Goal: Information Seeking & Learning: Compare options

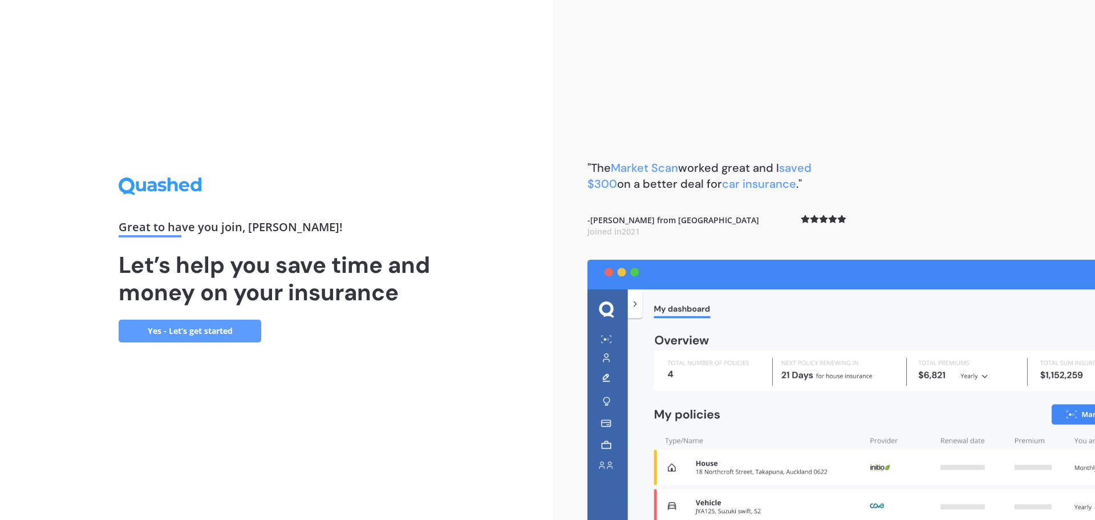
click at [168, 335] on link "Yes - Let’s get started" at bounding box center [190, 330] width 143 height 23
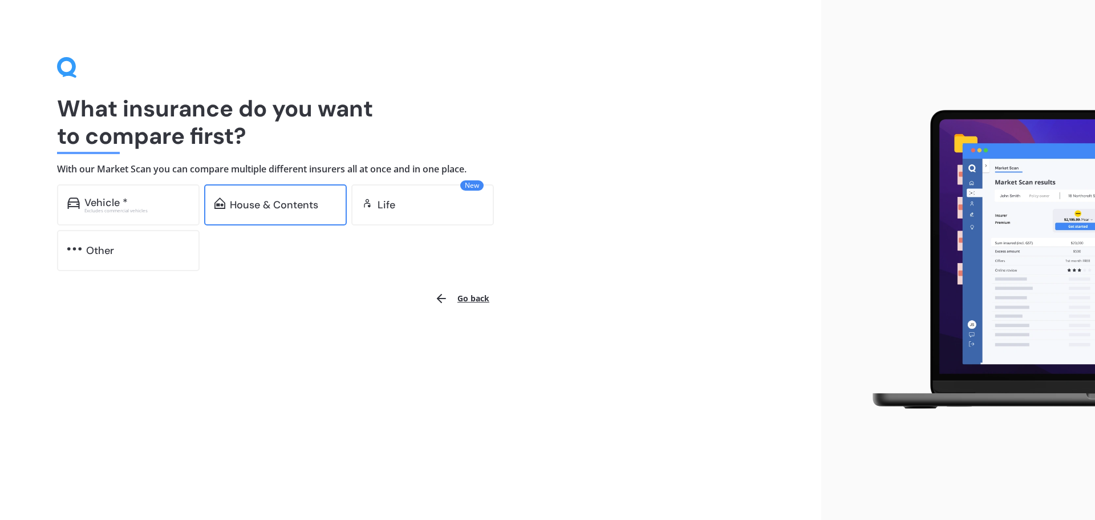
click at [277, 204] on div "House & Contents" at bounding box center [274, 204] width 88 height 11
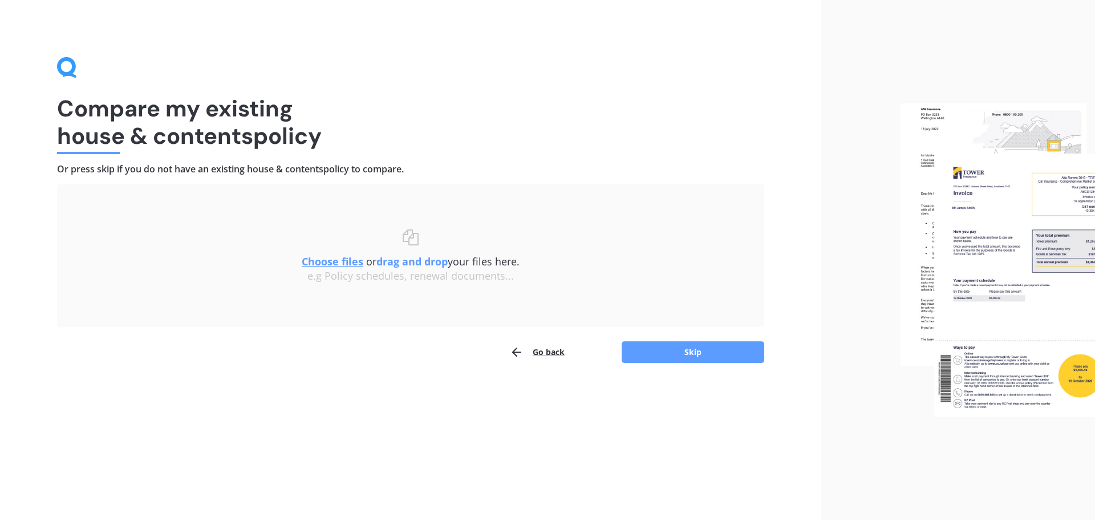
click at [336, 261] on u "Choose files" at bounding box center [333, 261] width 62 height 14
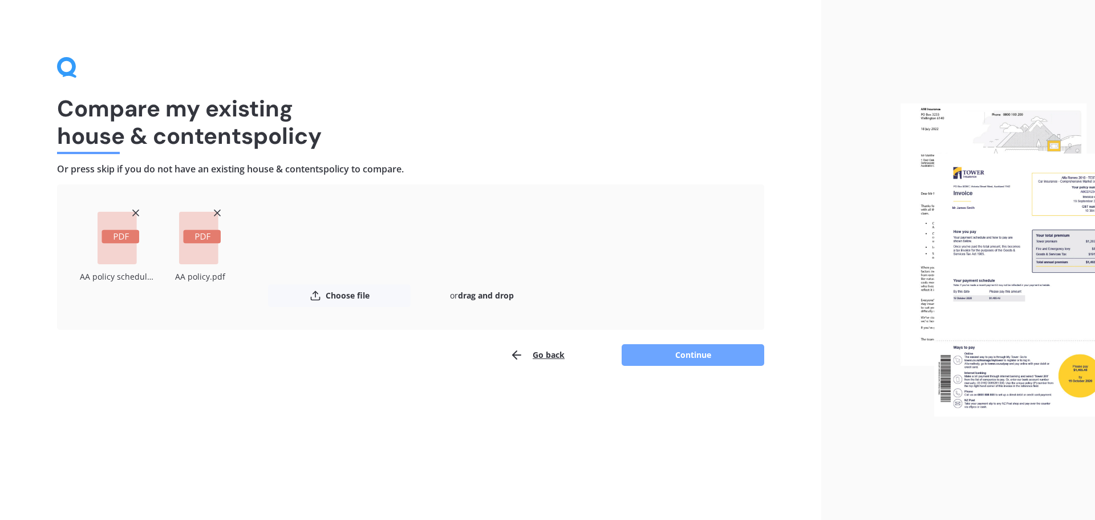
click at [666, 357] on button "Continue" at bounding box center [693, 355] width 143 height 22
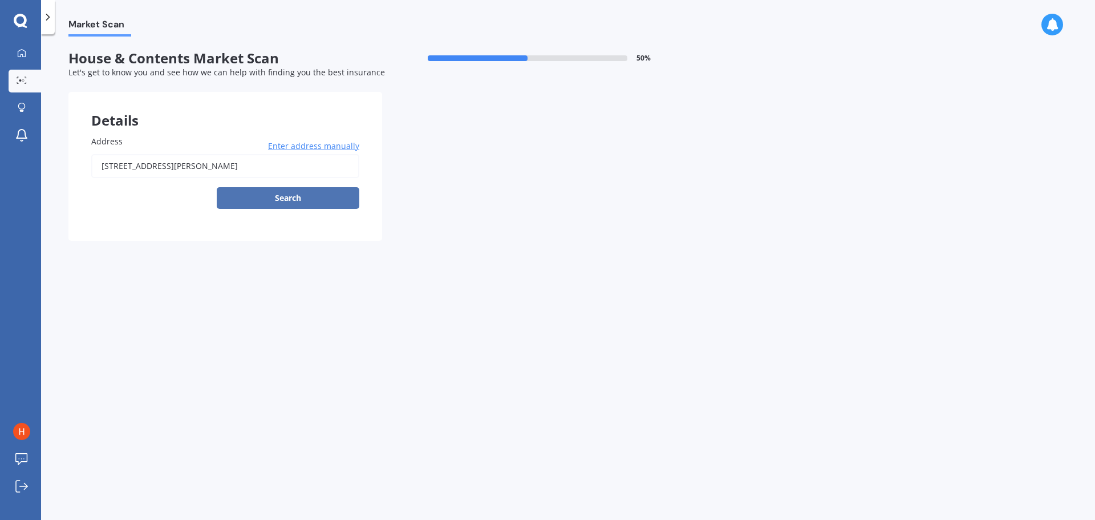
click at [278, 197] on button "Search" at bounding box center [288, 198] width 143 height 22
type input "[STREET_ADDRESS][PERSON_NAME]"
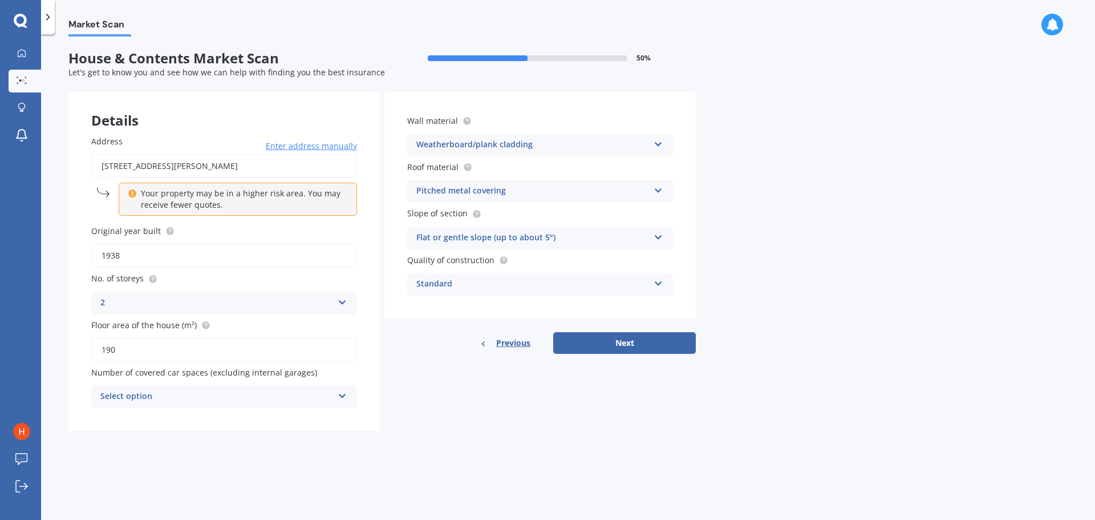
click at [298, 400] on div "Select option" at bounding box center [216, 397] width 233 height 14
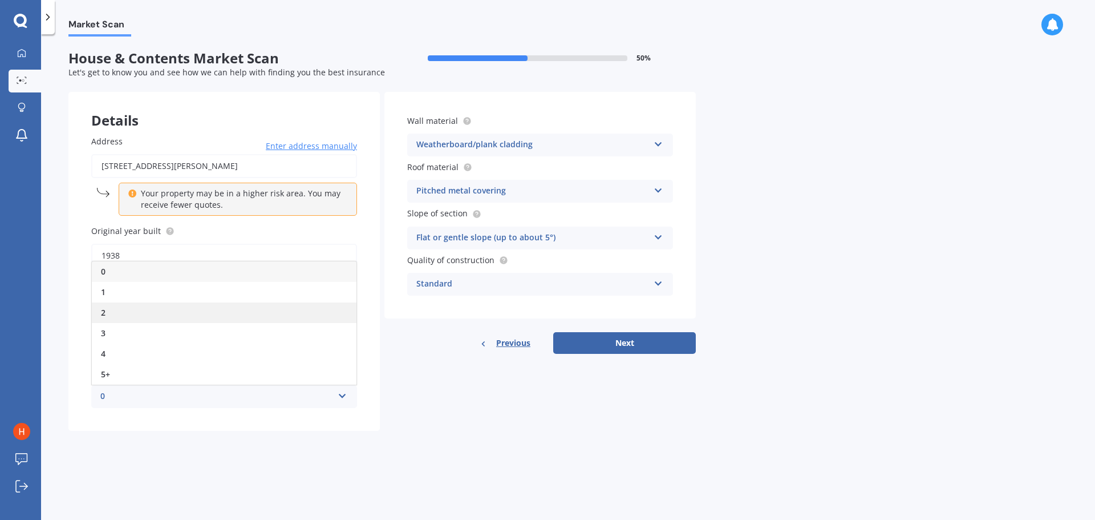
click at [156, 316] on div "2" at bounding box center [224, 312] width 265 height 21
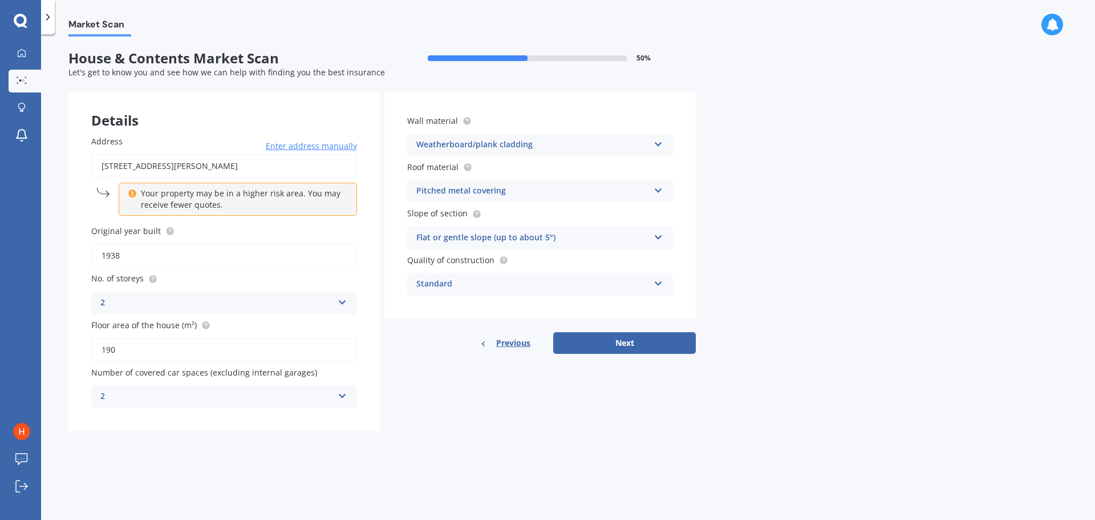
click at [650, 139] on div "Weatherboard/plank cladding Artificial weatherboard/plank cladding Blockwork Br…" at bounding box center [540, 144] width 266 height 23
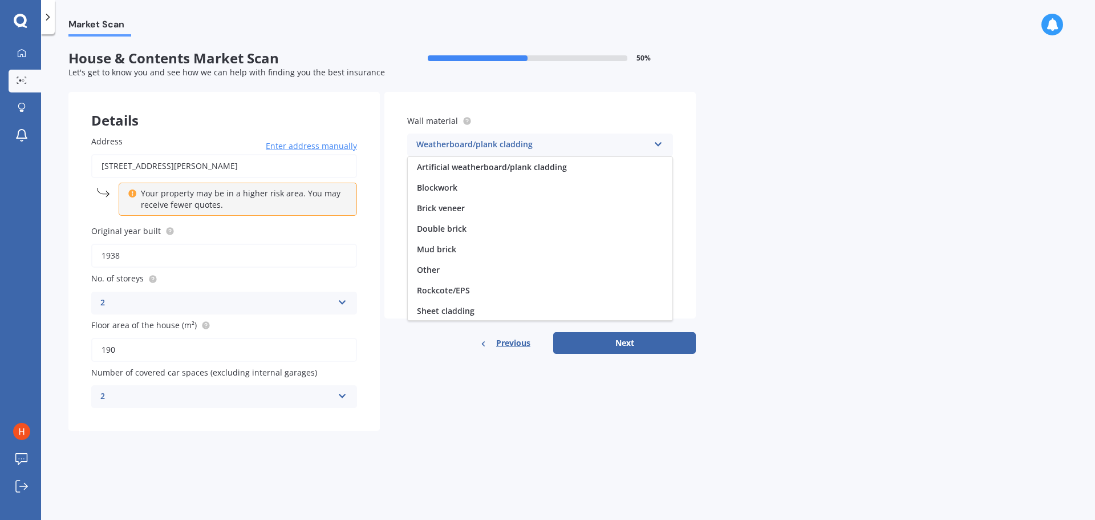
scroll to position [104, 0]
click at [650, 139] on div "Weatherboard/plank cladding Artificial weatherboard/plank cladding Blockwork Br…" at bounding box center [540, 144] width 266 height 23
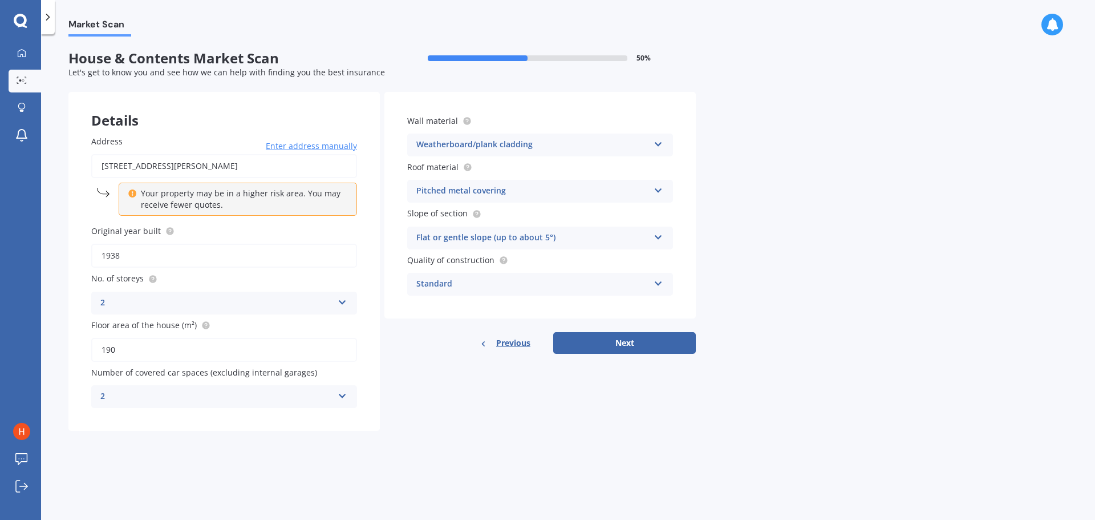
click at [658, 192] on icon at bounding box center [659, 188] width 10 height 8
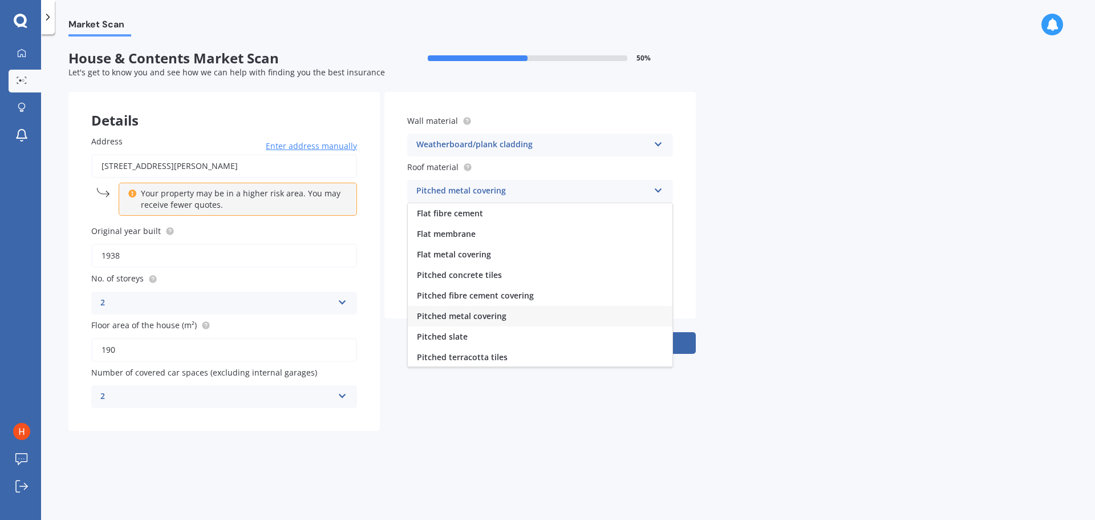
click at [658, 192] on icon at bounding box center [659, 188] width 10 height 8
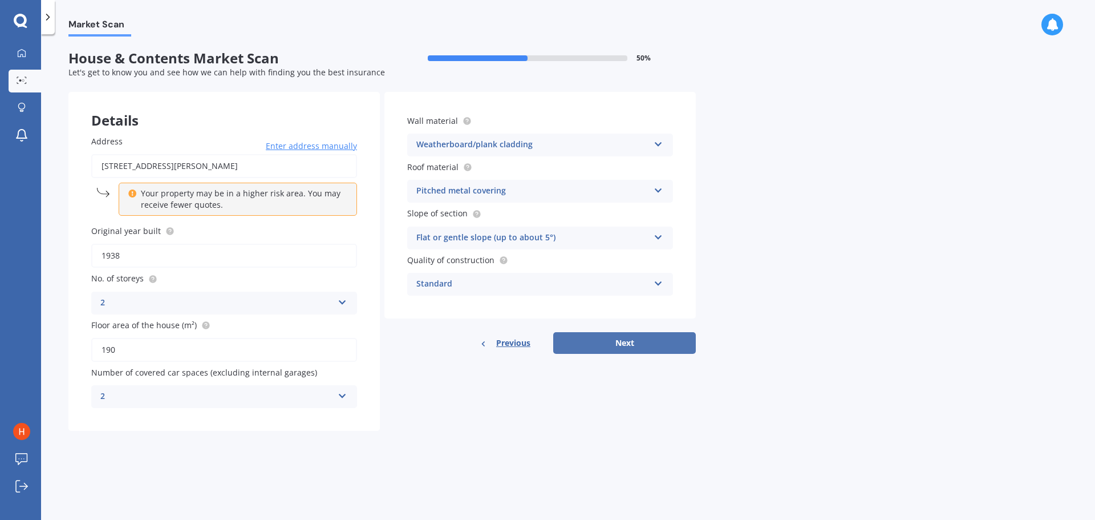
click at [647, 337] on button "Next" at bounding box center [624, 343] width 143 height 22
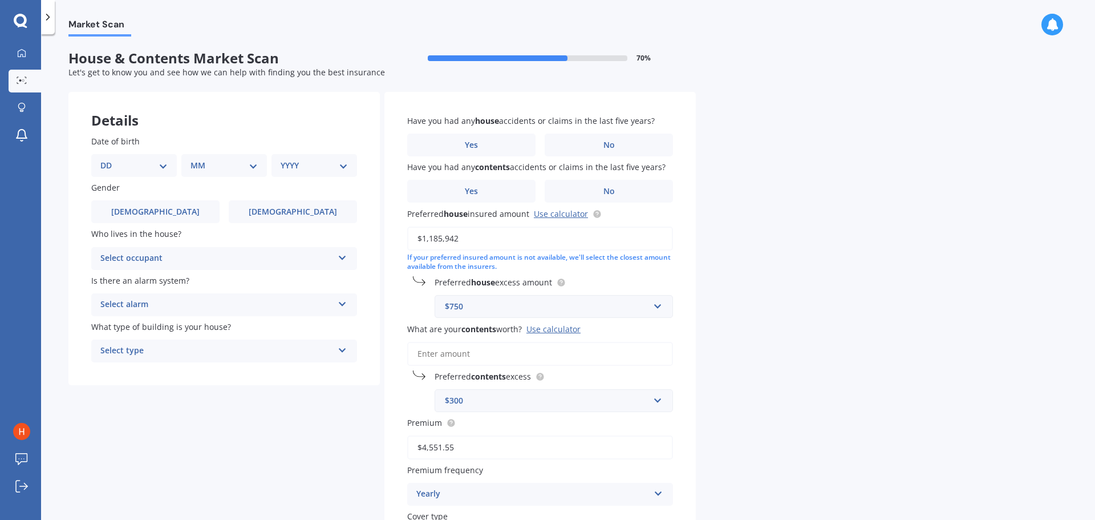
click at [154, 163] on select "DD 01 02 03 04 05 06 07 08 09 10 11 12 13 14 15 16 17 18 19 20 21 22 23 24 25 2…" at bounding box center [133, 165] width 67 height 13
select select "10"
click at [110, 159] on select "DD 01 02 03 04 05 06 07 08 09 10 11 12 13 14 15 16 17 18 19 20 21 22 23 24 25 2…" at bounding box center [133, 165] width 67 height 13
click at [224, 172] on select "MM 01 02 03 04 05 06 07 08 09 10 11 12" at bounding box center [226, 165] width 63 height 13
click at [195, 159] on select "MM 01 02 03 04 05 06 07 08 09 10 11 12" at bounding box center [226, 165] width 63 height 13
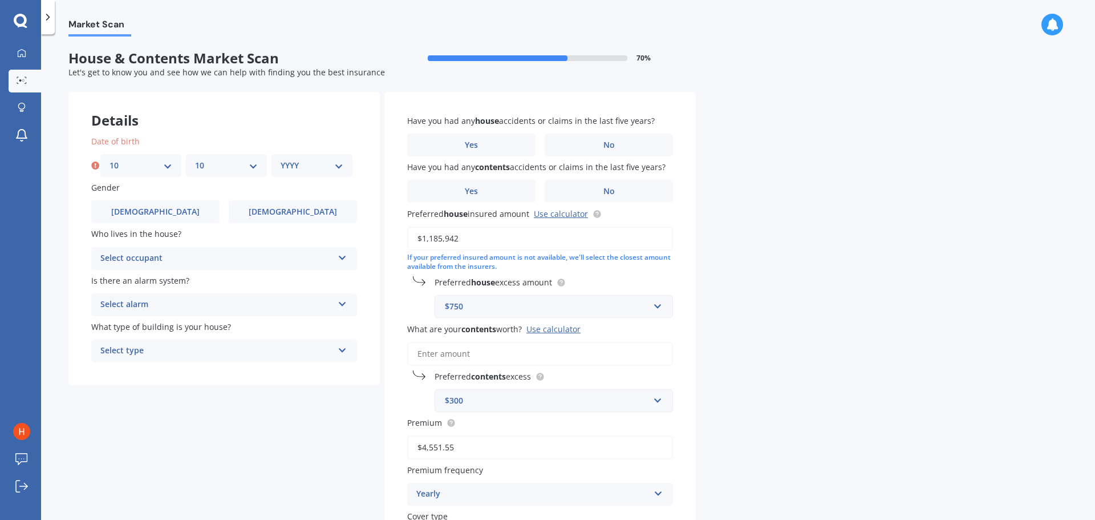
click at [228, 170] on select "MM 01 02 03 04 05 06 07 08 09 10 11 12" at bounding box center [226, 165] width 63 height 13
select select "04"
click at [195, 159] on select "MM 01 02 03 04 05 06 07 08 09 10 11 12" at bounding box center [226, 165] width 63 height 13
click at [303, 170] on select "YYYY 2009 2008 2007 2006 2005 2004 2003 2002 2001 2000 1999 1998 1997 1996 1995…" at bounding box center [312, 165] width 63 height 13
select select "1975"
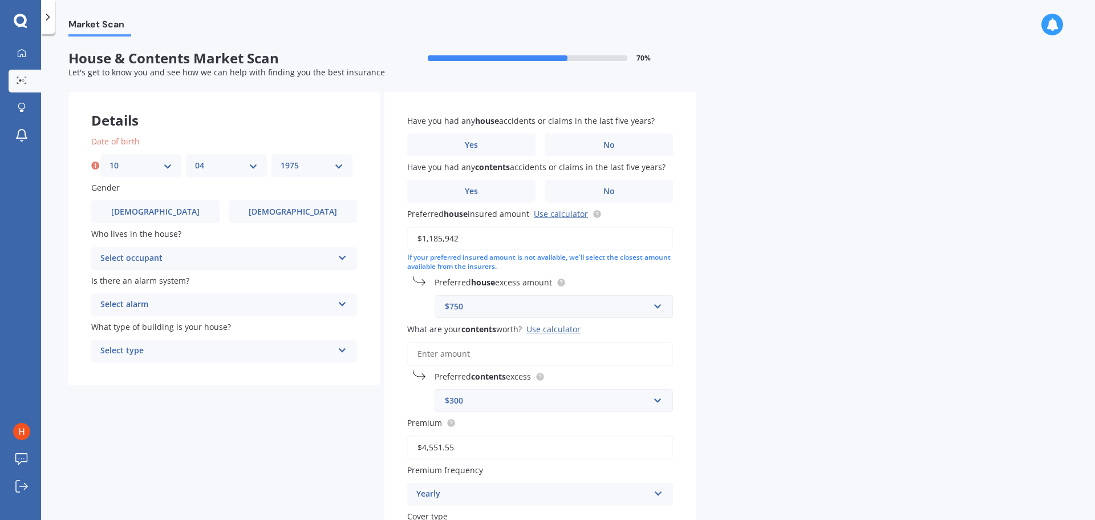
click at [281, 159] on select "YYYY 2009 2008 2007 2006 2005 2004 2003 2002 2001 2000 1999 1998 1997 1996 1995…" at bounding box center [312, 165] width 63 height 13
click at [258, 213] on label "[DEMOGRAPHIC_DATA]" at bounding box center [293, 211] width 128 height 23
click at [0, 0] on input "[DEMOGRAPHIC_DATA]" at bounding box center [0, 0] width 0 height 0
click at [284, 250] on div "Select occupant Owner Owner + Boarder" at bounding box center [224, 258] width 266 height 23
click at [257, 281] on div "Owner" at bounding box center [224, 280] width 265 height 21
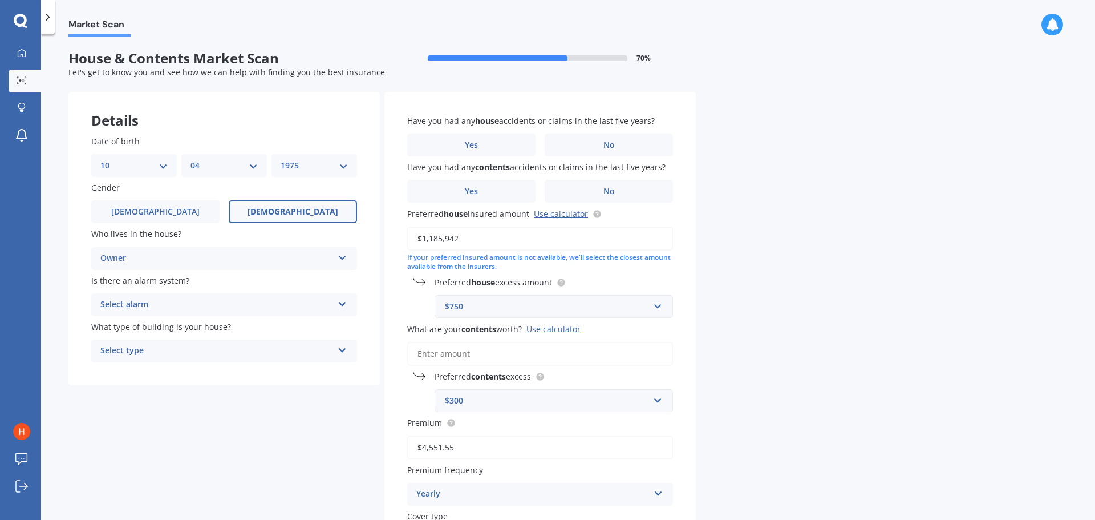
click at [243, 312] on div "Select alarm Yes, monitored Yes, not monitored No" at bounding box center [224, 304] width 266 height 23
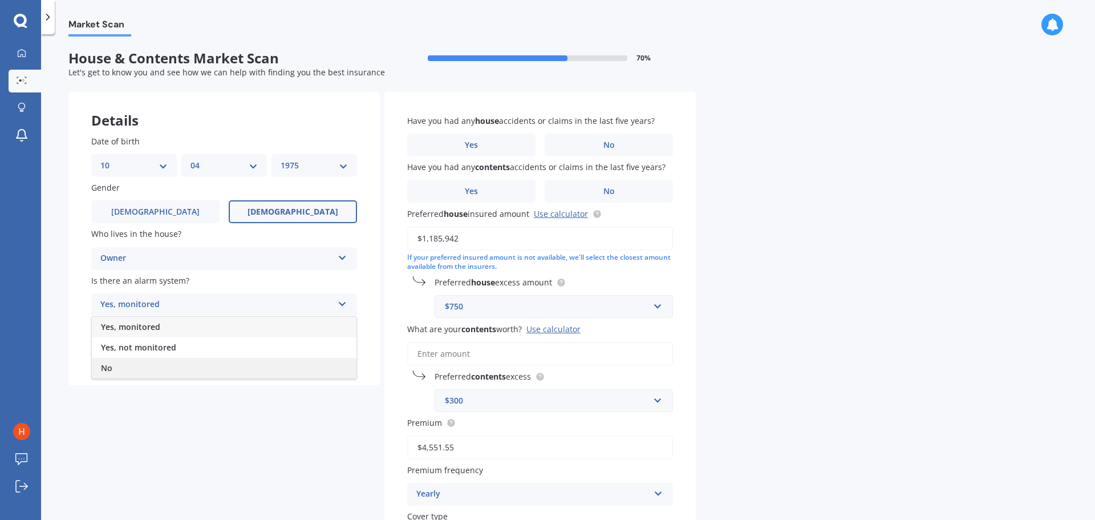
click at [216, 367] on div "No" at bounding box center [224, 368] width 265 height 21
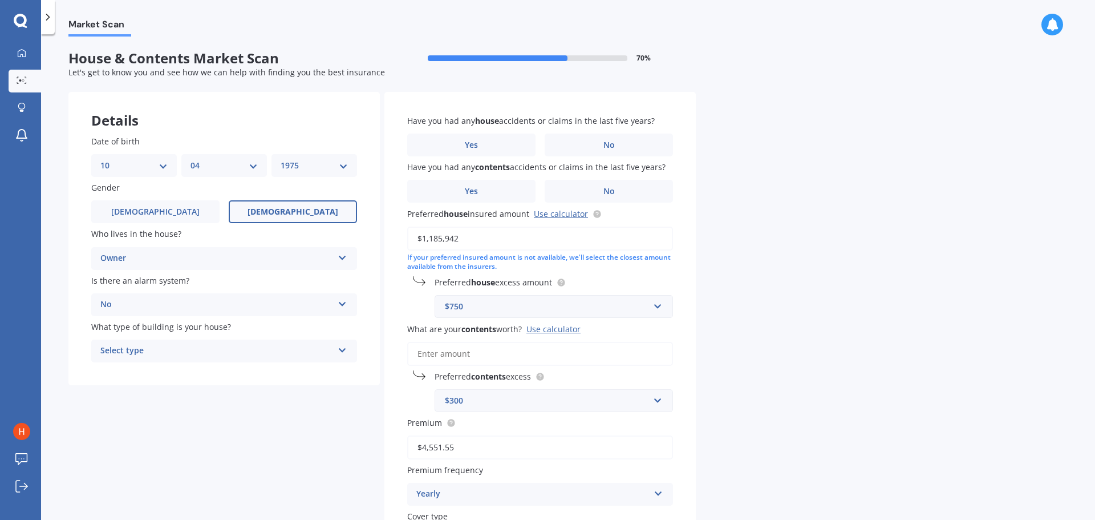
click at [239, 349] on div "Select type" at bounding box center [216, 351] width 233 height 14
click at [233, 368] on div "Freestanding" at bounding box center [224, 373] width 265 height 21
click at [603, 146] on span "No" at bounding box center [608, 145] width 11 height 10
click at [0, 0] on input "No" at bounding box center [0, 0] width 0 height 0
click at [627, 190] on label "No" at bounding box center [609, 191] width 128 height 23
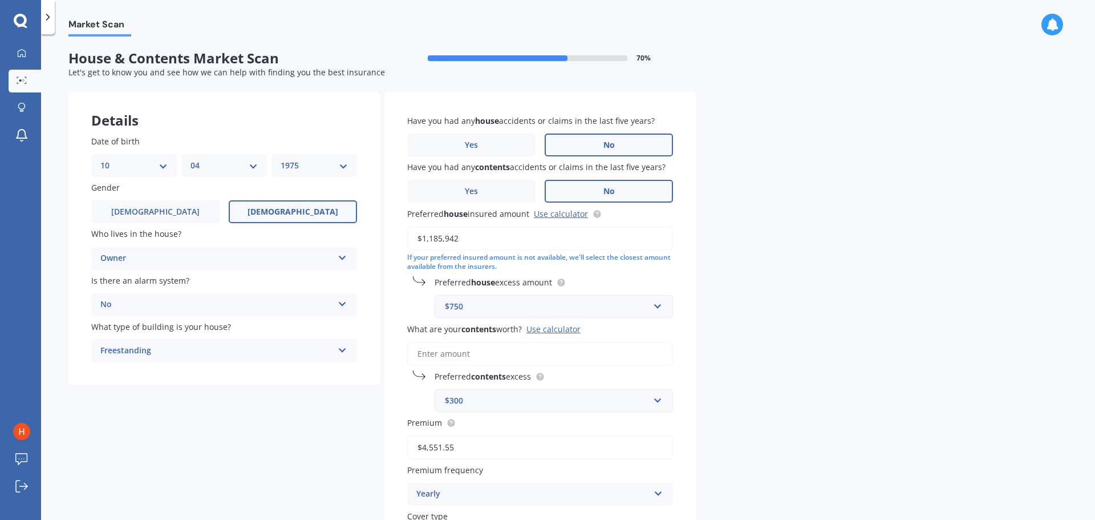
click at [0, 0] on input "No" at bounding box center [0, 0] width 0 height 0
click at [558, 216] on link "Use calculator" at bounding box center [561, 213] width 54 height 11
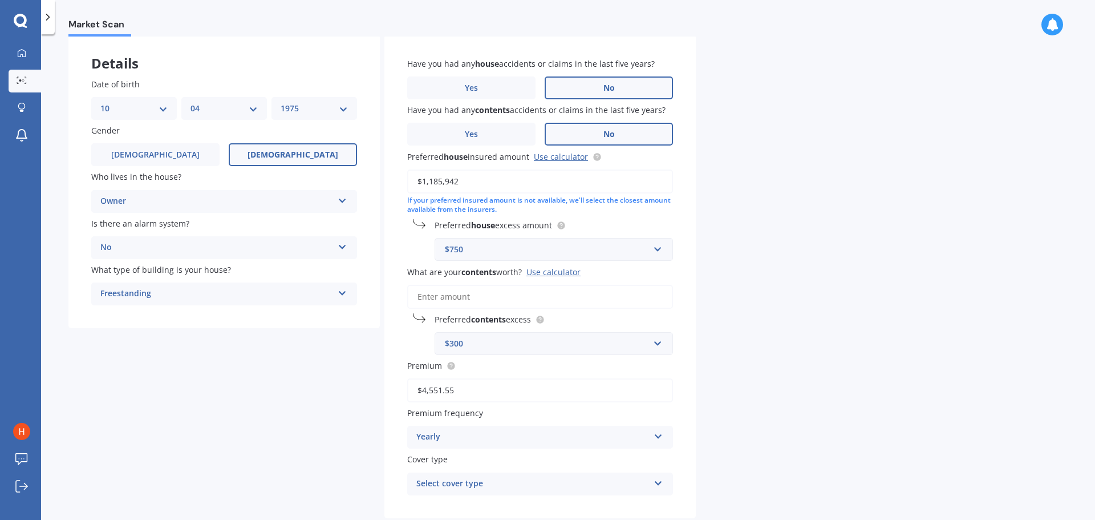
click at [600, 298] on input "What are your contents worth? Use calculator" at bounding box center [540, 297] width 266 height 24
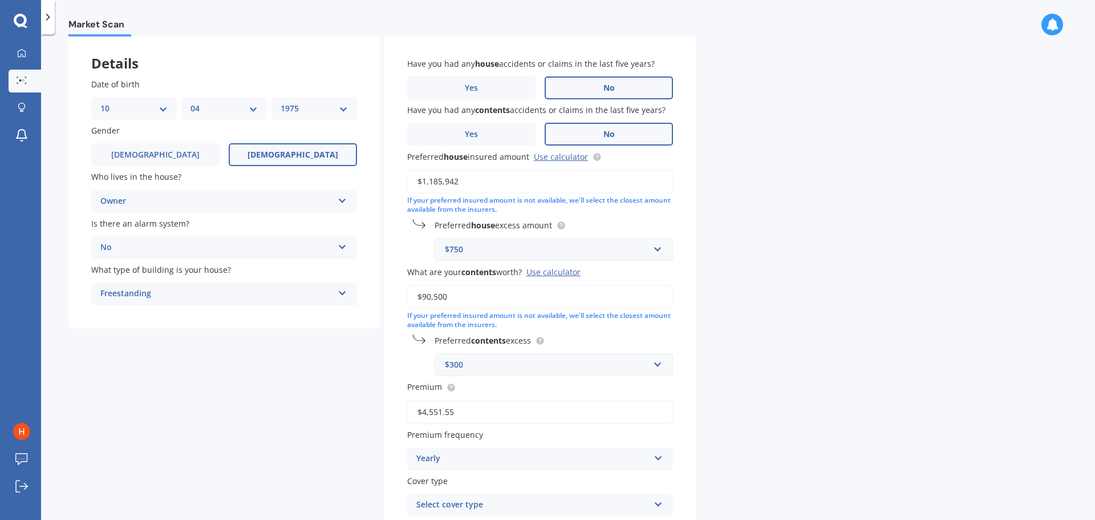
type input "$90,500"
click at [667, 330] on div "If your preferred insured amount is not available, we'll select the closest amo…" at bounding box center [540, 320] width 266 height 19
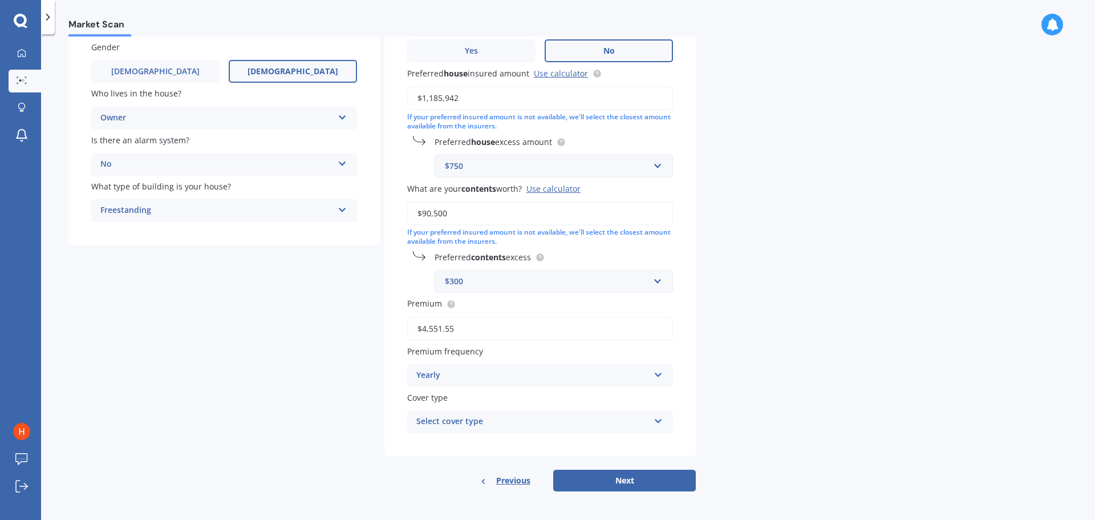
scroll to position [141, 0]
click at [653, 419] on div "Select cover type Home and Contents Insurance Package" at bounding box center [540, 420] width 266 height 23
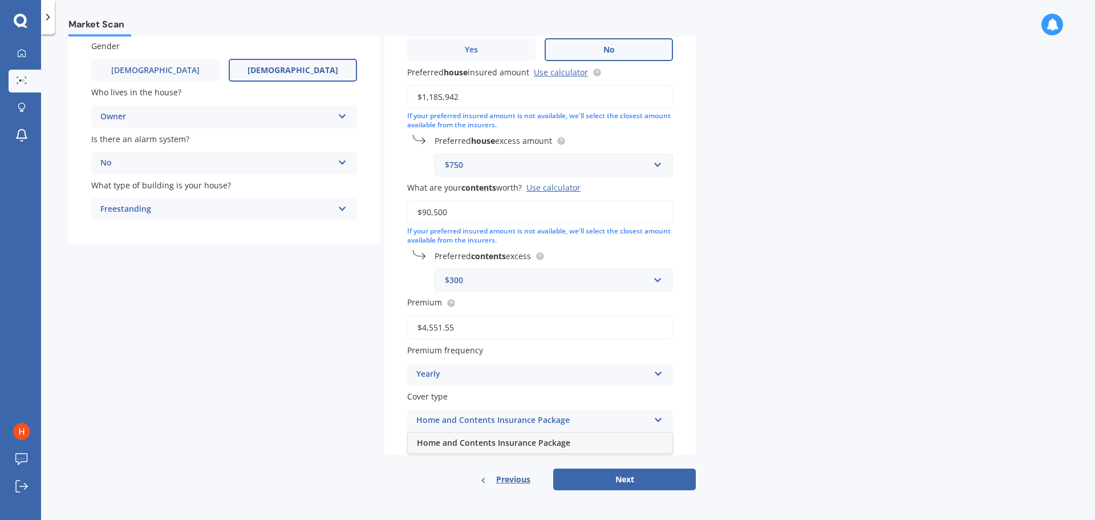
click at [639, 437] on div "Home and Contents Insurance Package" at bounding box center [540, 442] width 265 height 21
click at [609, 478] on button "Next" at bounding box center [624, 479] width 143 height 22
select select "10"
select select "04"
select select "1975"
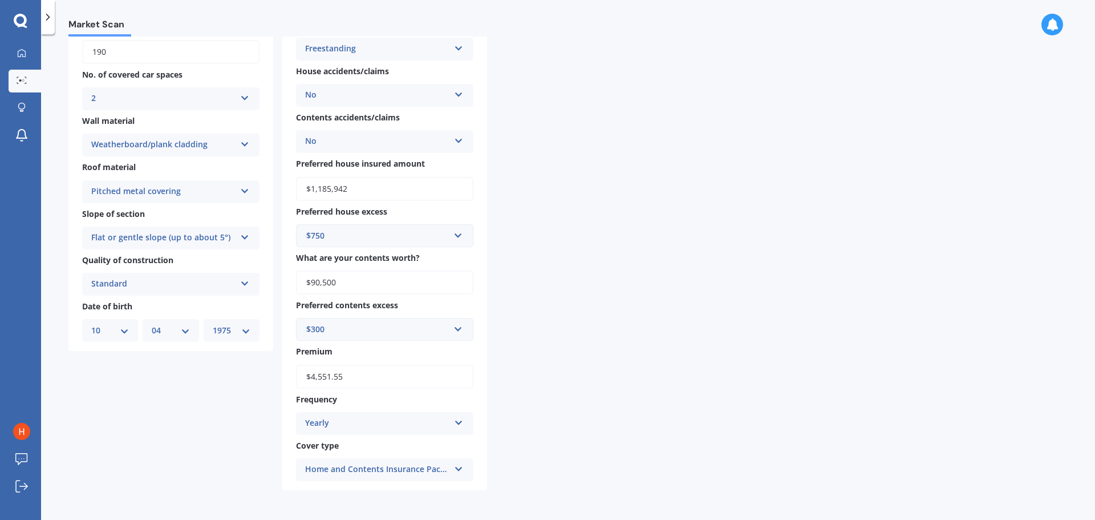
scroll to position [0, 0]
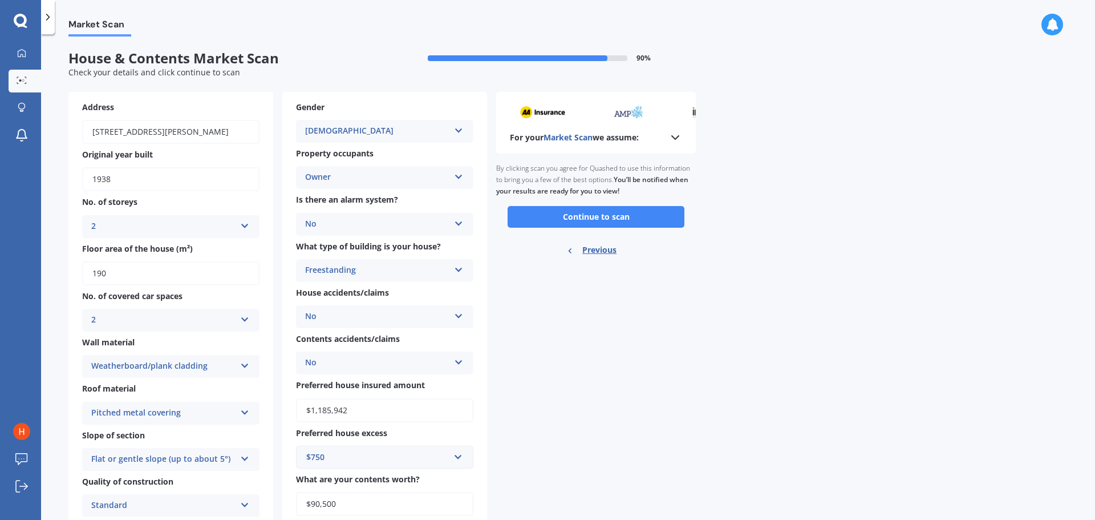
click at [676, 139] on icon at bounding box center [675, 138] width 14 height 14
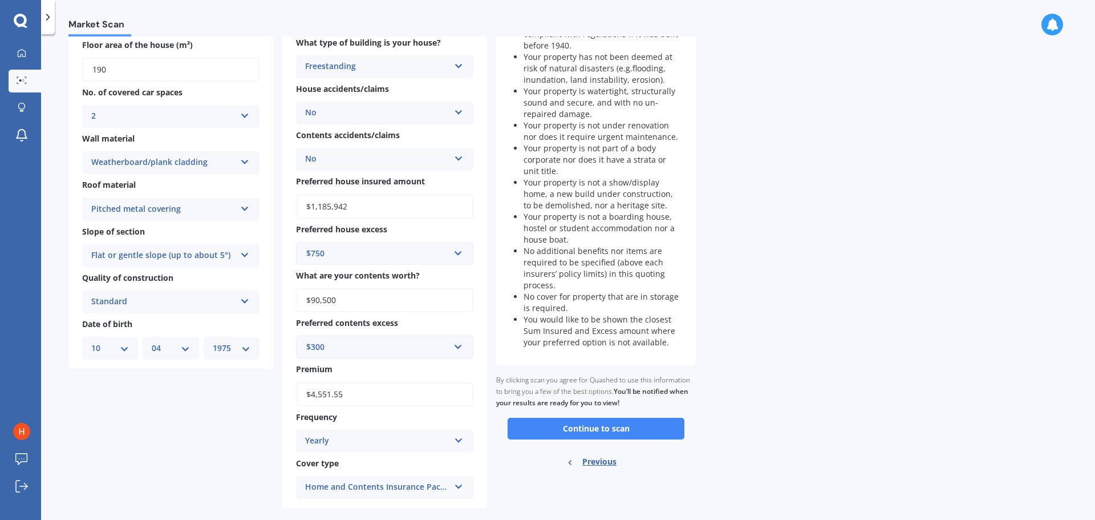
scroll to position [221, 0]
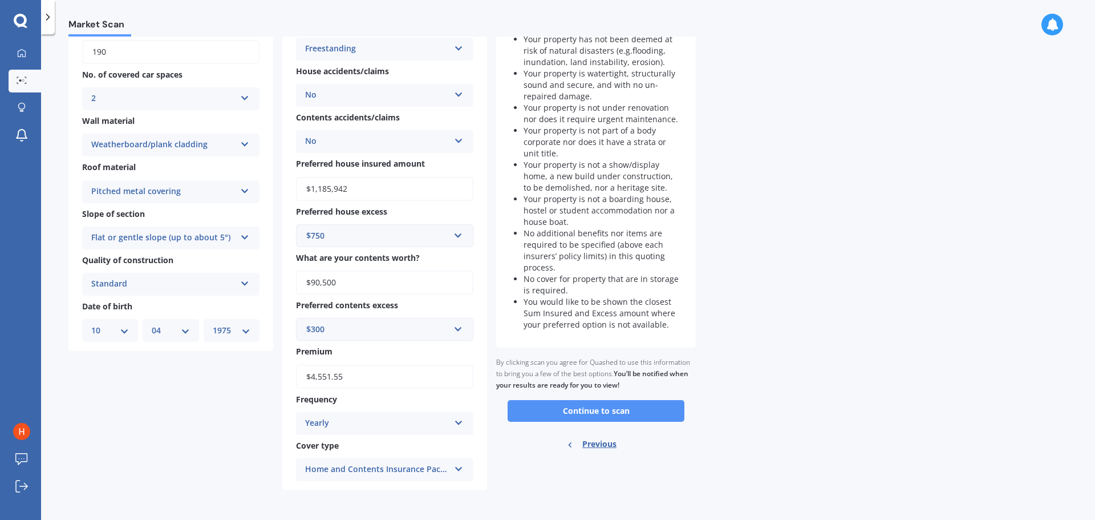
click at [605, 407] on button "Continue to scan" at bounding box center [596, 411] width 177 height 22
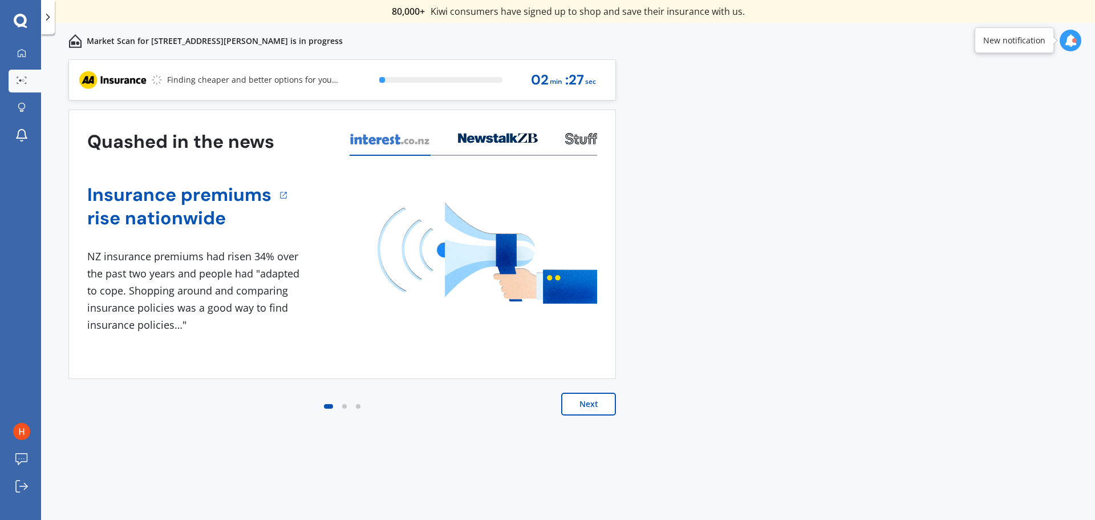
click at [593, 403] on button "Next" at bounding box center [588, 403] width 55 height 23
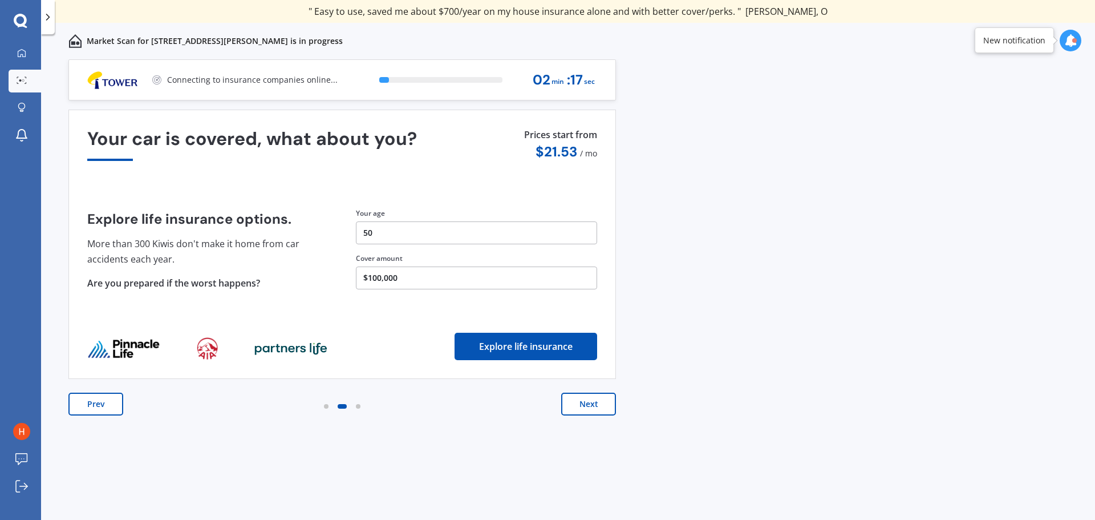
click at [593, 404] on button "Next" at bounding box center [588, 403] width 55 height 23
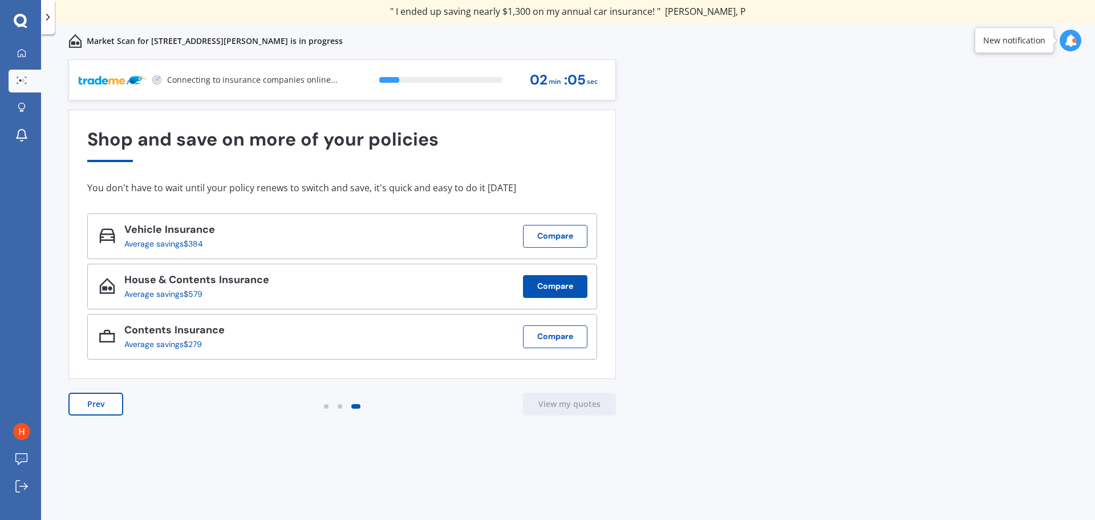
click at [554, 287] on button "Compare" at bounding box center [555, 286] width 64 height 23
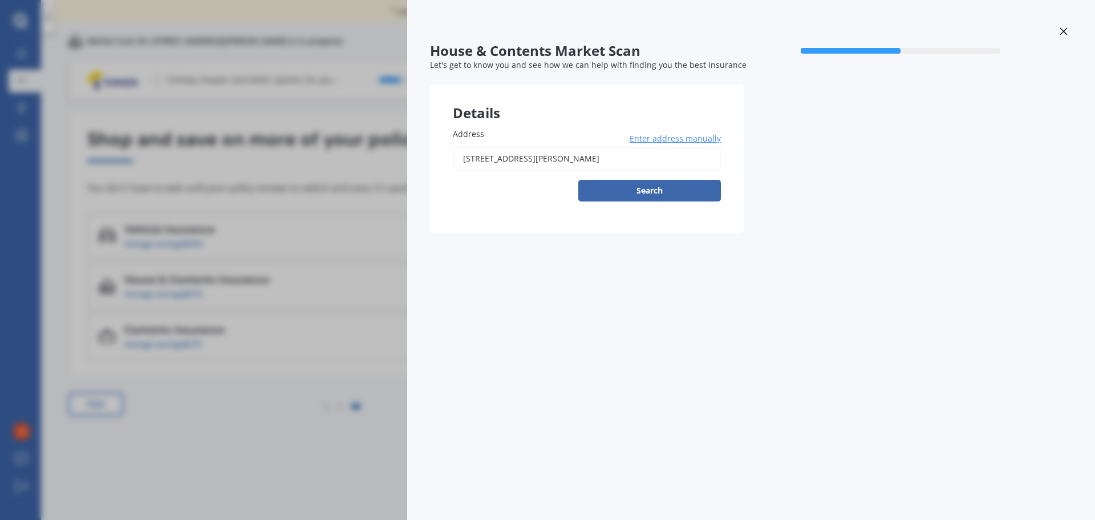
click at [1064, 31] on icon at bounding box center [1063, 30] width 7 height 7
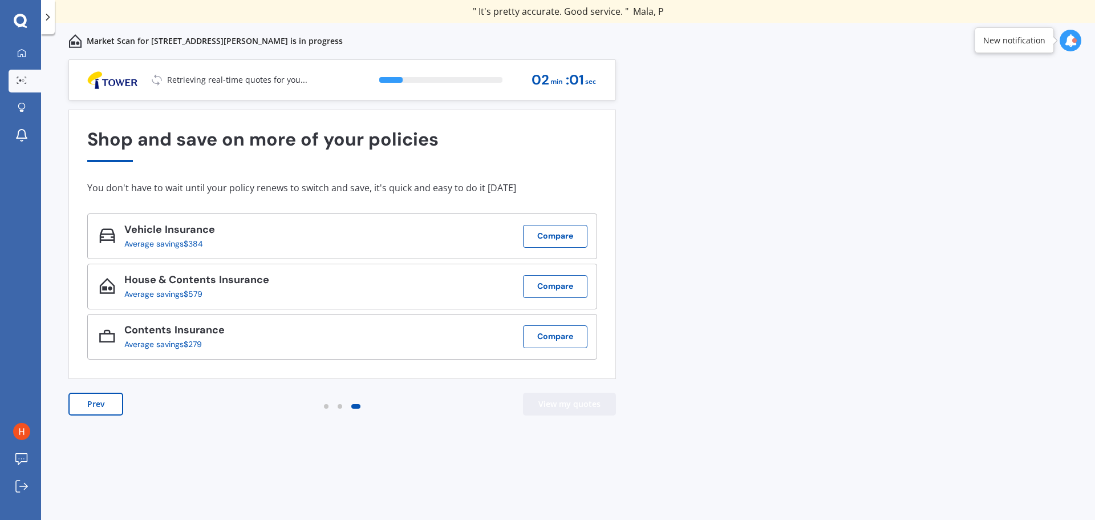
click at [566, 404] on button "View my quotes" at bounding box center [569, 403] width 93 height 23
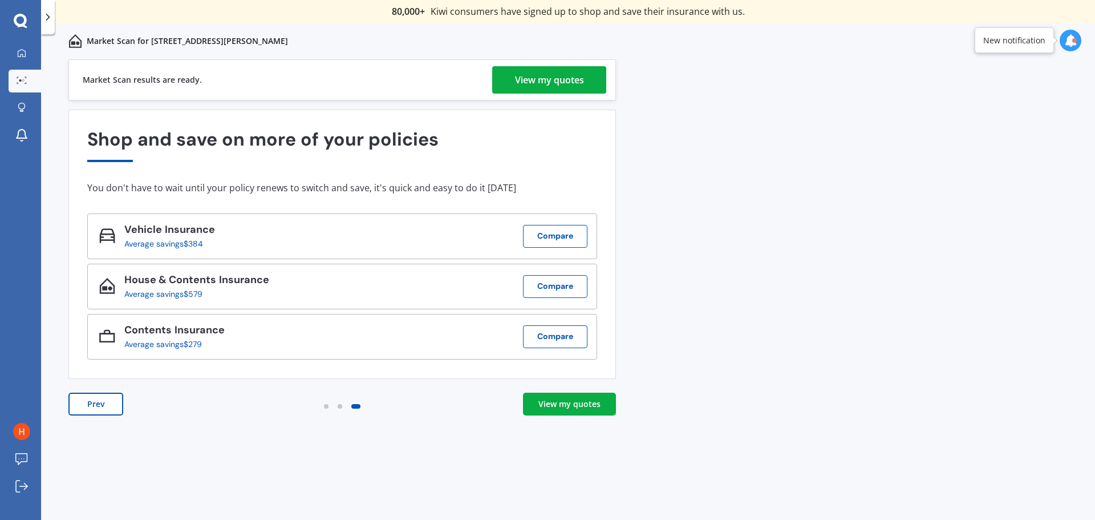
click at [547, 403] on div "View my quotes" at bounding box center [569, 403] width 62 height 11
